Goal: Information Seeking & Learning: Understand process/instructions

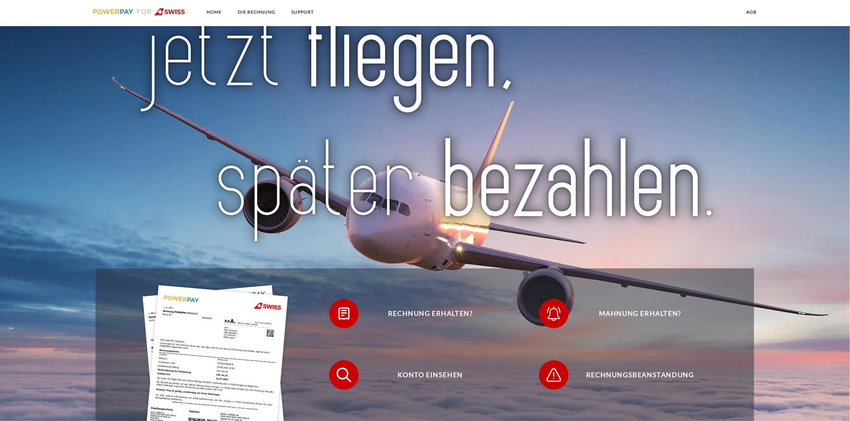
scroll to position [147, 0]
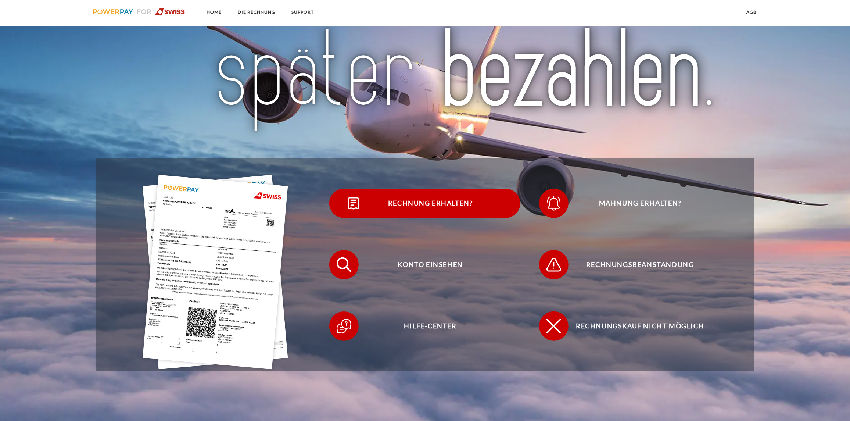
click at [426, 201] on span "Rechnung erhalten?" at bounding box center [430, 202] width 180 height 29
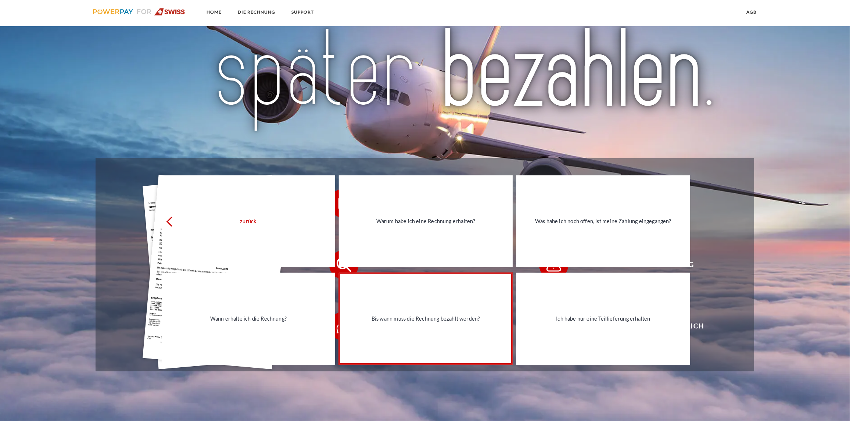
click at [441, 314] on div "Bis wann muss die Rechnung bezahlt werden?" at bounding box center [425, 318] width 165 height 10
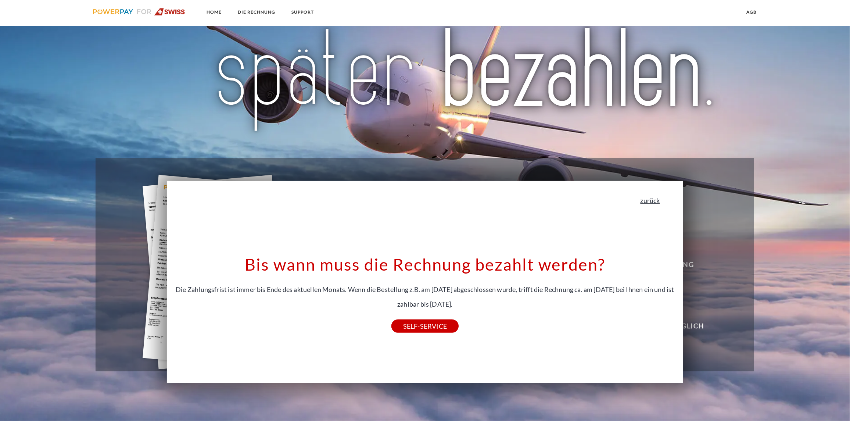
click at [652, 202] on link "zurück" at bounding box center [649, 200] width 19 height 7
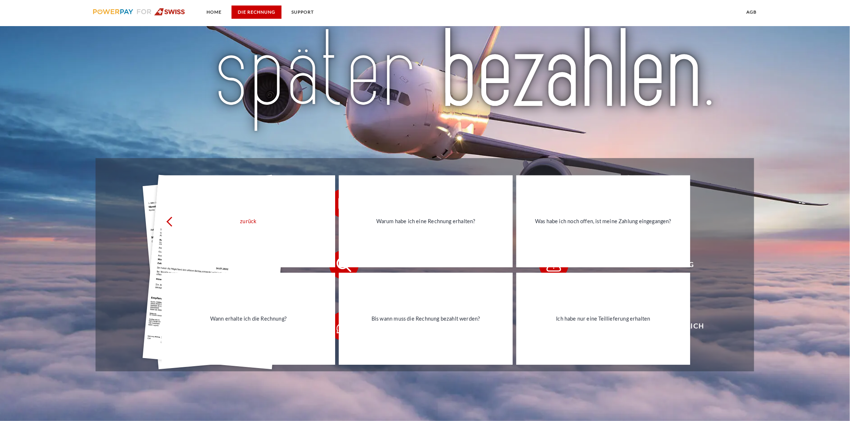
click at [257, 8] on link "DIE RECHNUNG" at bounding box center [256, 12] width 50 height 13
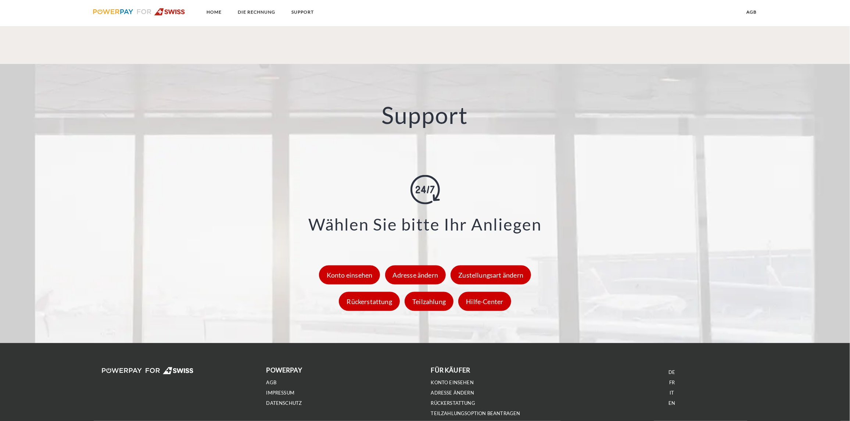
scroll to position [991, 0]
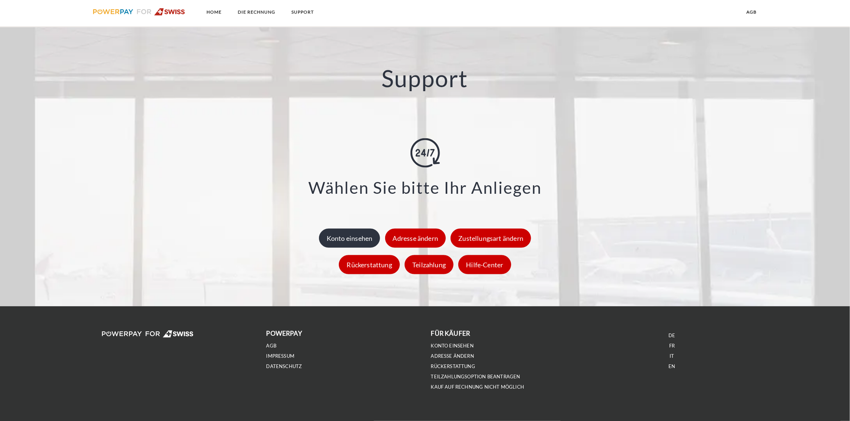
click at [361, 237] on div "Konto einsehen" at bounding box center [349, 237] width 61 height 19
